Goal: Information Seeking & Learning: Learn about a topic

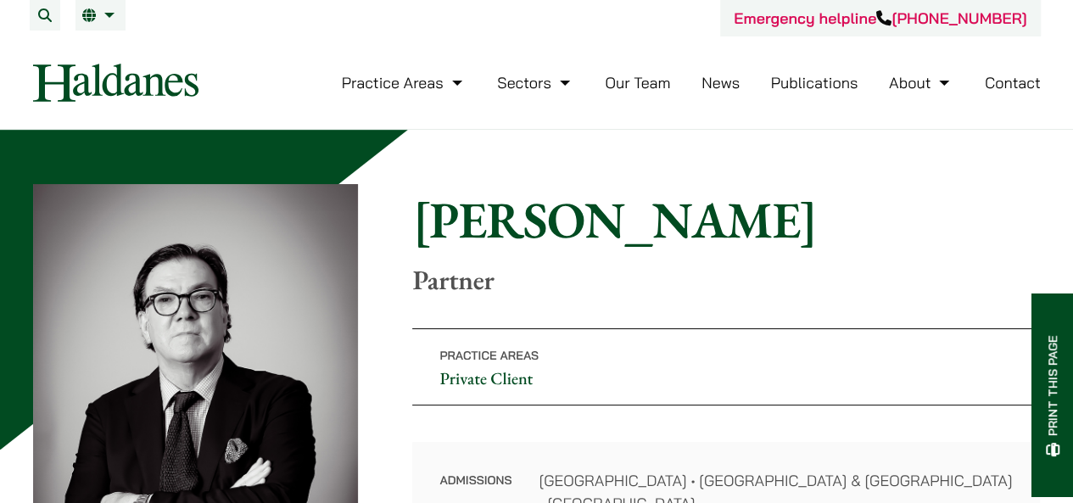
click at [636, 88] on link "Our Team" at bounding box center [637, 83] width 65 height 20
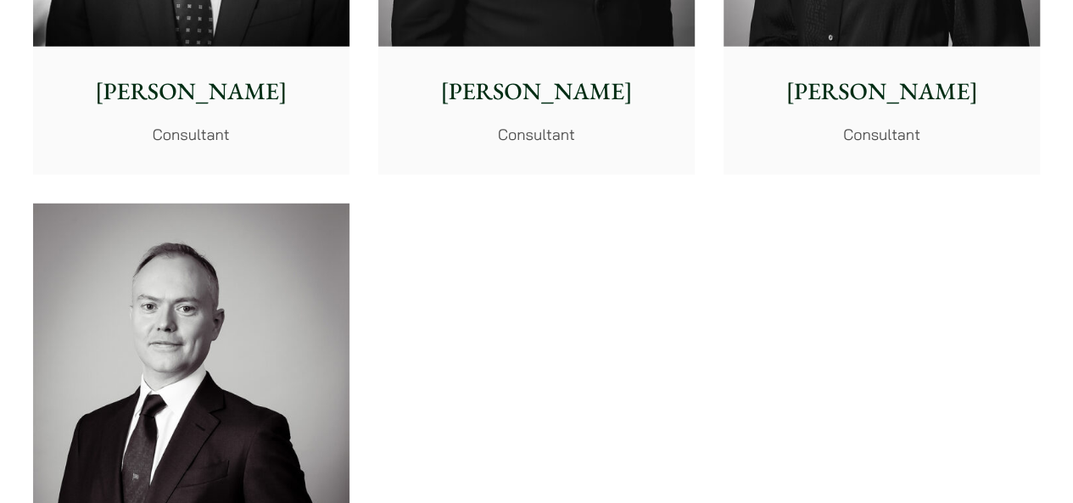
scroll to position [8567, 0]
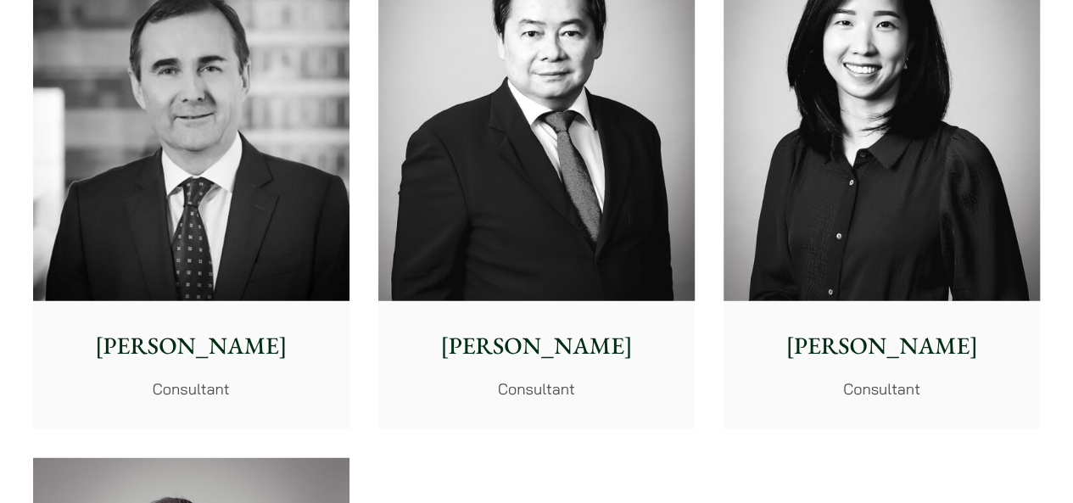
click at [198, 335] on p "David Hoare" at bounding box center [191, 346] width 289 height 36
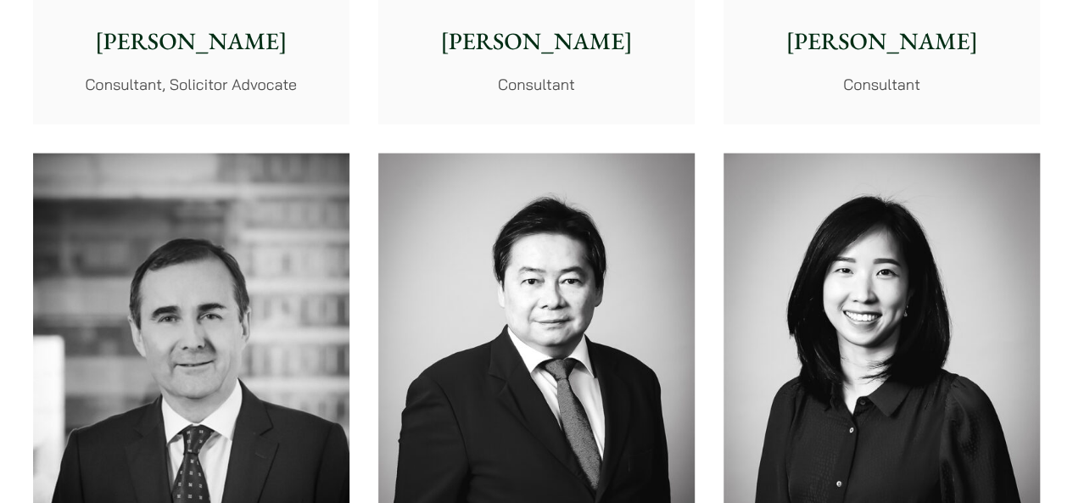
scroll to position [8228, 0]
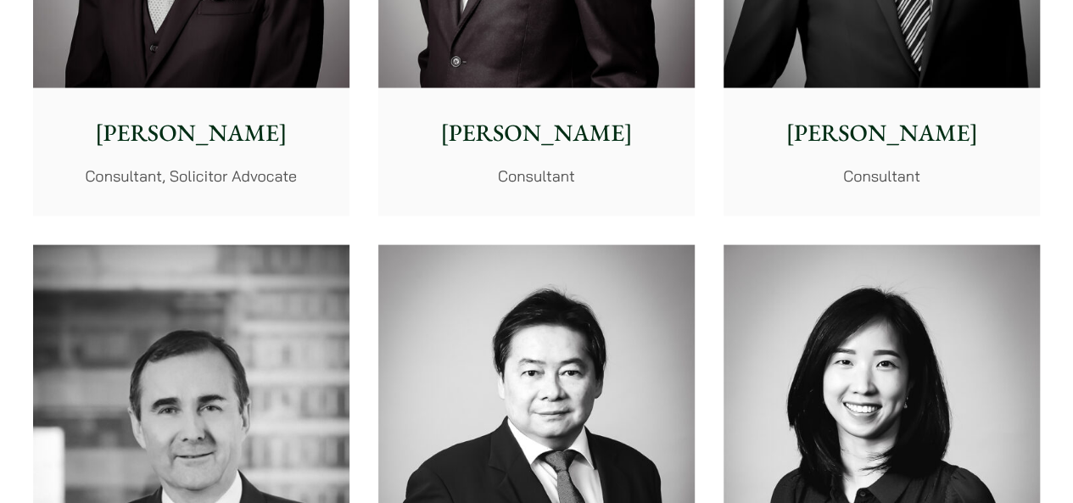
click at [159, 135] on p "Geoffrey Booth" at bounding box center [191, 133] width 289 height 36
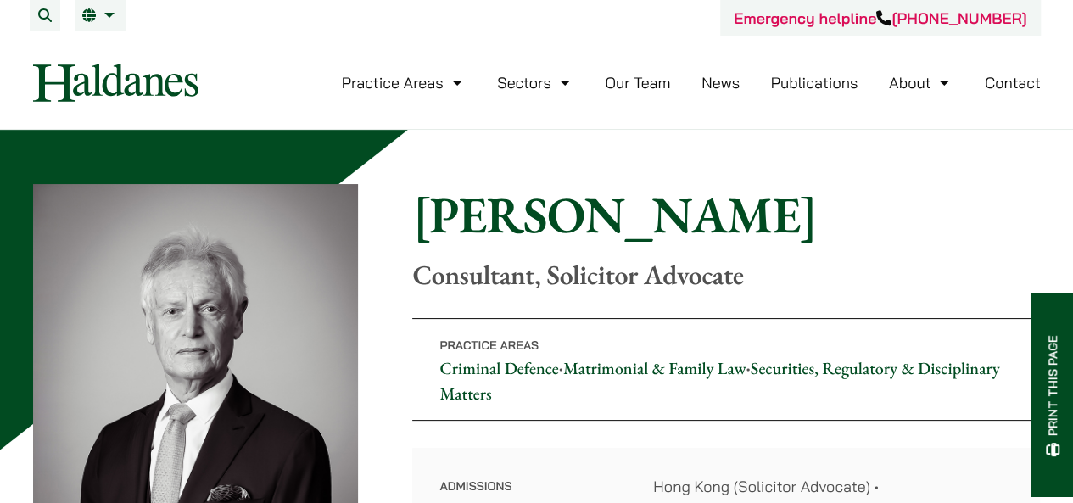
click at [638, 84] on link "Our Team" at bounding box center [637, 83] width 65 height 20
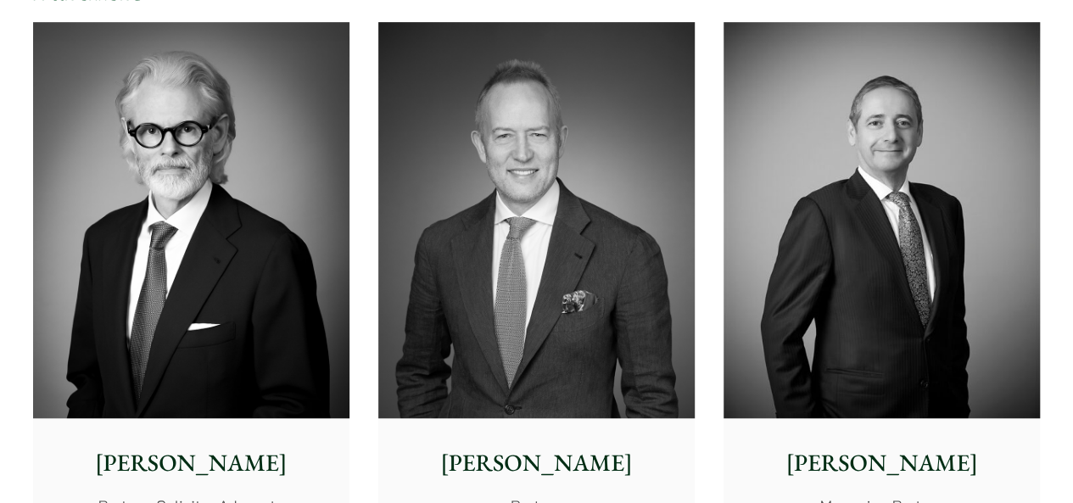
scroll to position [339, 0]
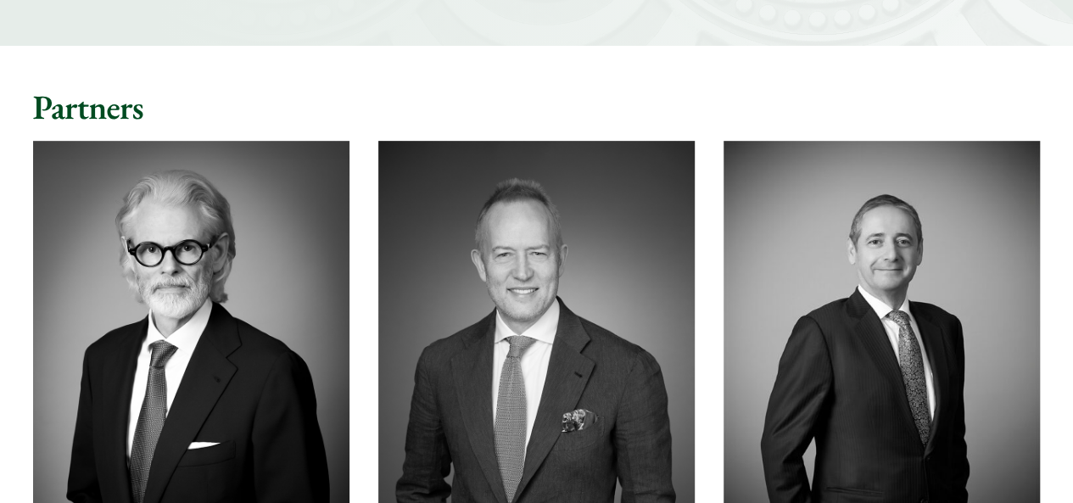
click at [187, 321] on img at bounding box center [191, 339] width 316 height 396
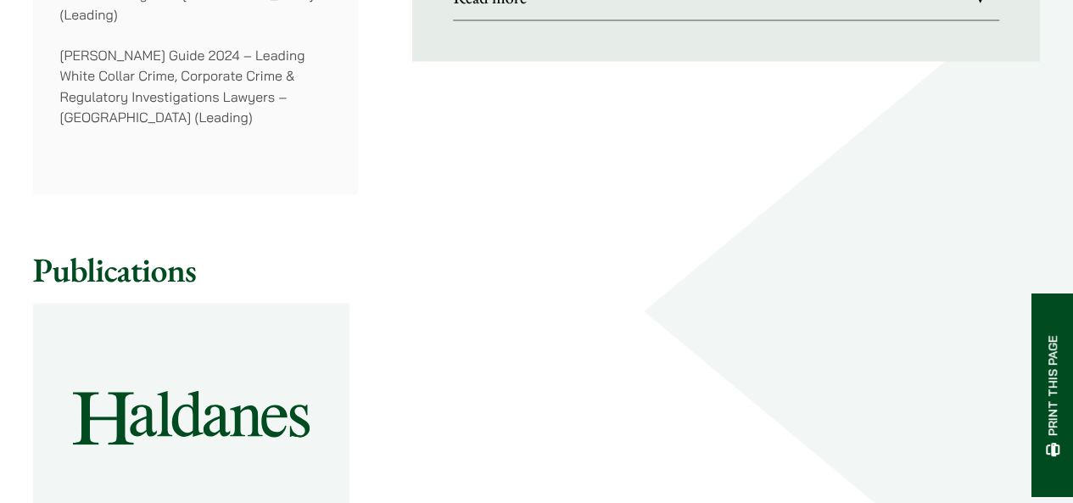
scroll to position [1696, 0]
